Goal: Task Accomplishment & Management: Manage account settings

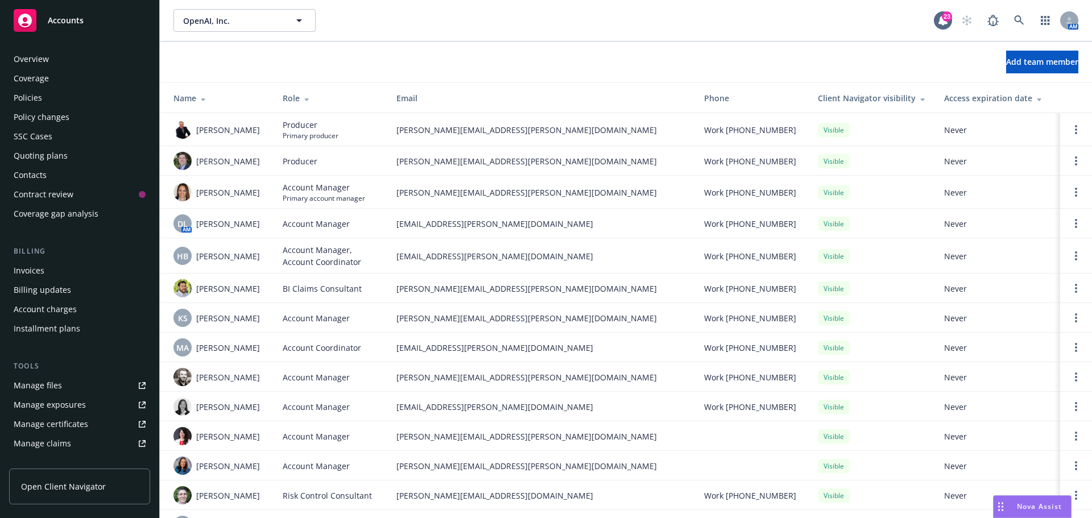
click at [540, 55] on div "Add team member" at bounding box center [626, 62] width 932 height 23
click at [728, 16] on link at bounding box center [1019, 20] width 23 height 23
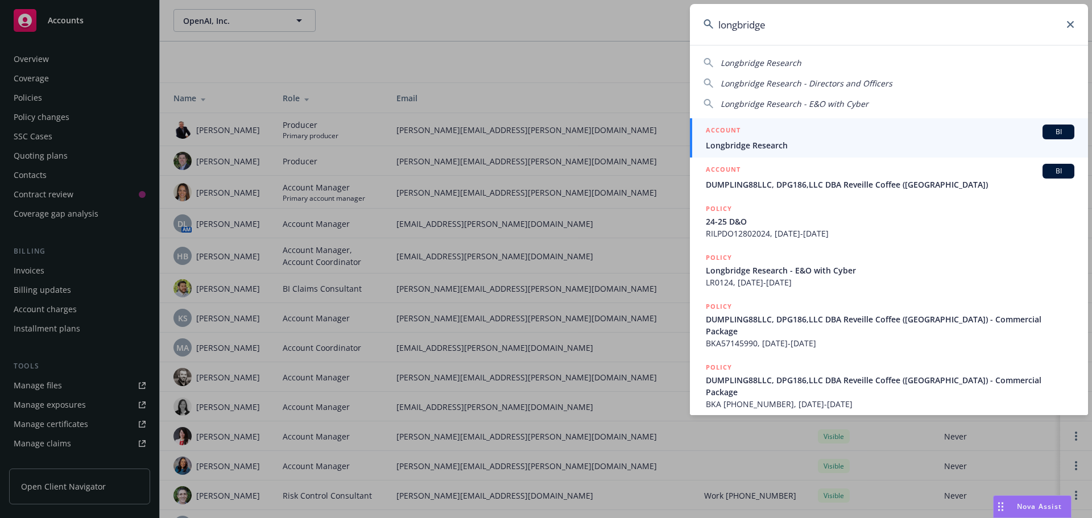
type input "longbridge"
click at [728, 132] on span "BI" at bounding box center [1058, 132] width 23 height 10
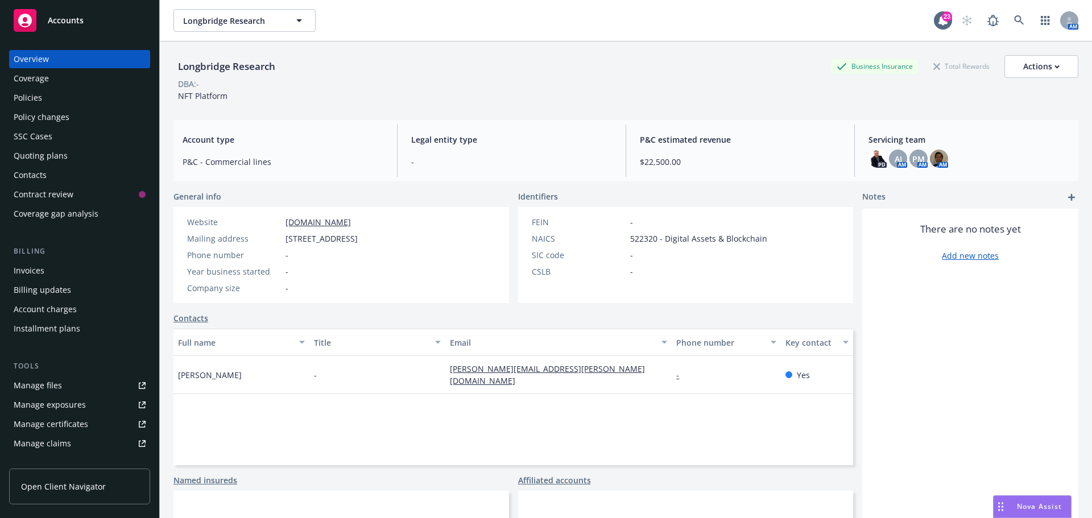
click at [330, 103] on div "Longbridge Research Business Insurance Total Rewards Actions DBA: - NFT Platform" at bounding box center [625, 76] width 905 height 69
click at [728, 68] on div "Actions" at bounding box center [1041, 67] width 36 height 22
click at [564, 70] on div "Longbridge Research Business Insurance Total Rewards Actions Actions Edit accou…" at bounding box center [625, 66] width 905 height 23
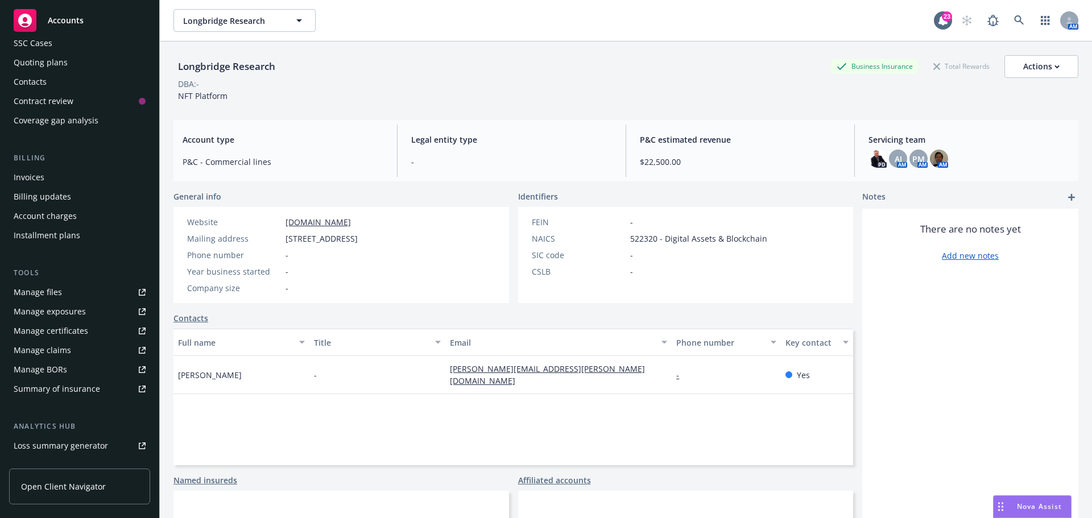
scroll to position [114, 0]
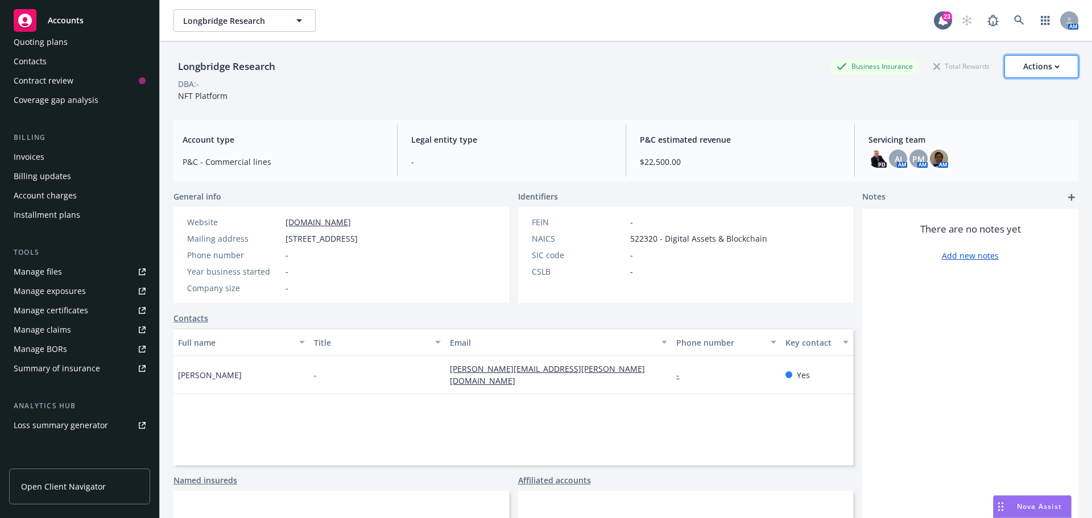
click at [728, 73] on button "Actions" at bounding box center [1042, 66] width 74 height 23
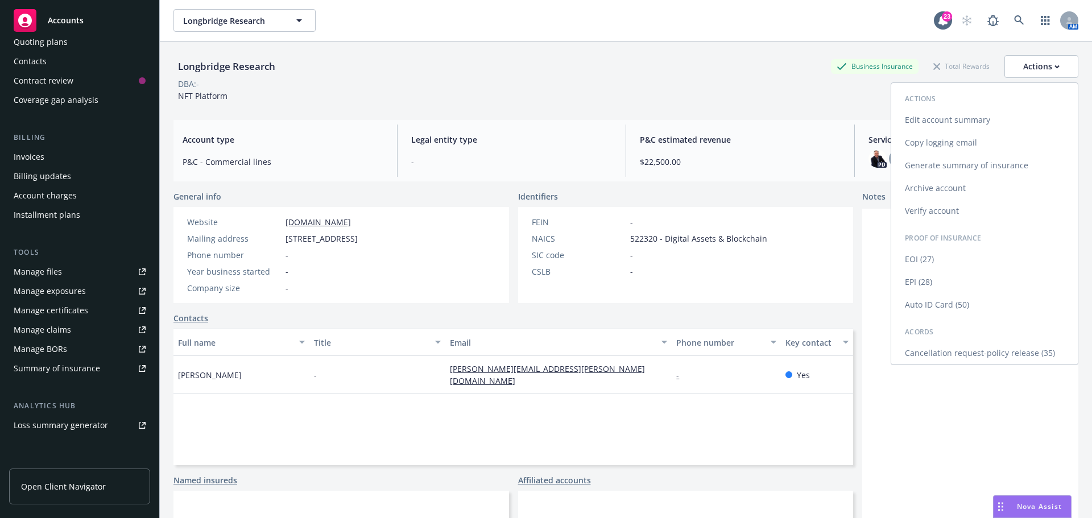
click at [728, 122] on link "Edit account summary" at bounding box center [984, 120] width 187 height 23
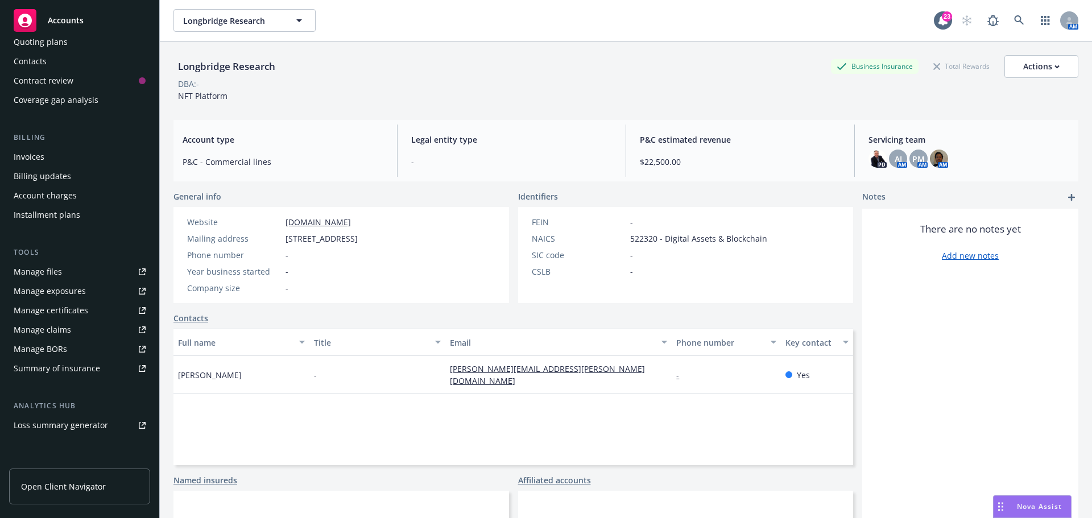
select select "US"
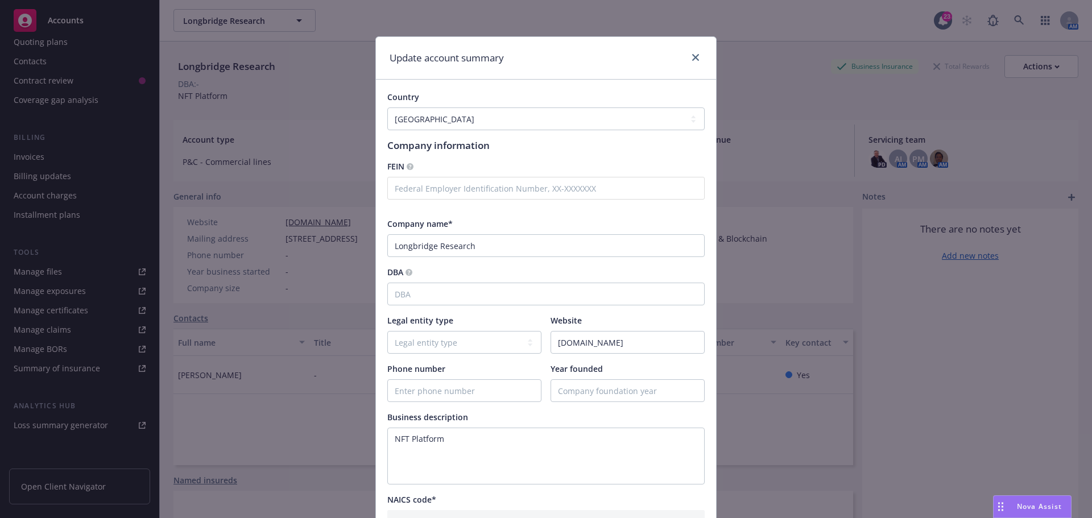
click at [524, 103] on div "Country" at bounding box center [545, 97] width 317 height 12
click at [526, 119] on select "[GEOGRAPHIC_DATA] [GEOGRAPHIC_DATA] [GEOGRAPHIC_DATA] [US_STATE] [GEOGRAPHIC_DA…" at bounding box center [545, 119] width 317 height 23
click at [535, 80] on div "Country [GEOGRAPHIC_DATA] [GEOGRAPHIC_DATA] [GEOGRAPHIC_DATA] [US_STATE] [GEOGR…" at bounding box center [546, 437] width 340 height 714
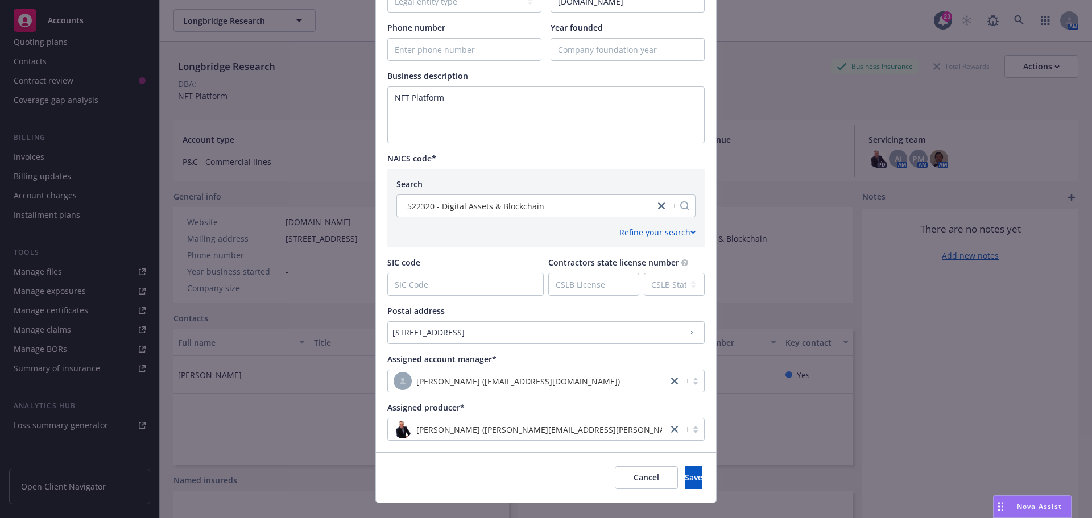
scroll to position [363, 0]
